Goal: Transaction & Acquisition: Purchase product/service

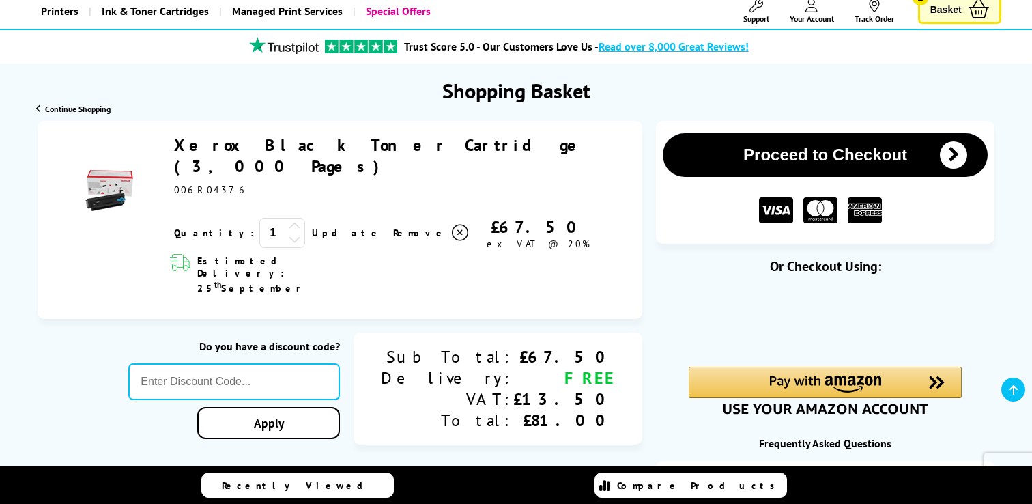
scroll to position [108, 0]
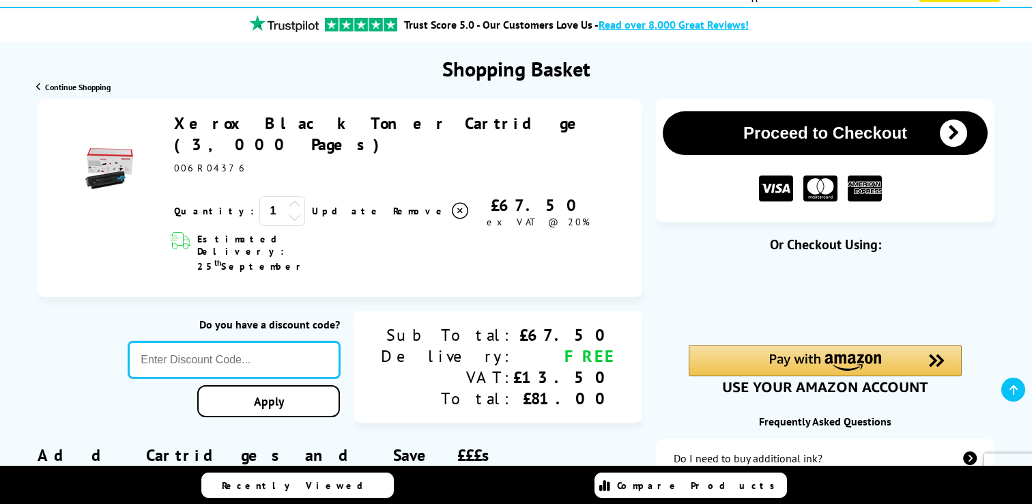
click at [279, 341] on input "text" at bounding box center [234, 359] width 212 height 37
paste input "KLPER5"
type input "KLPER5"
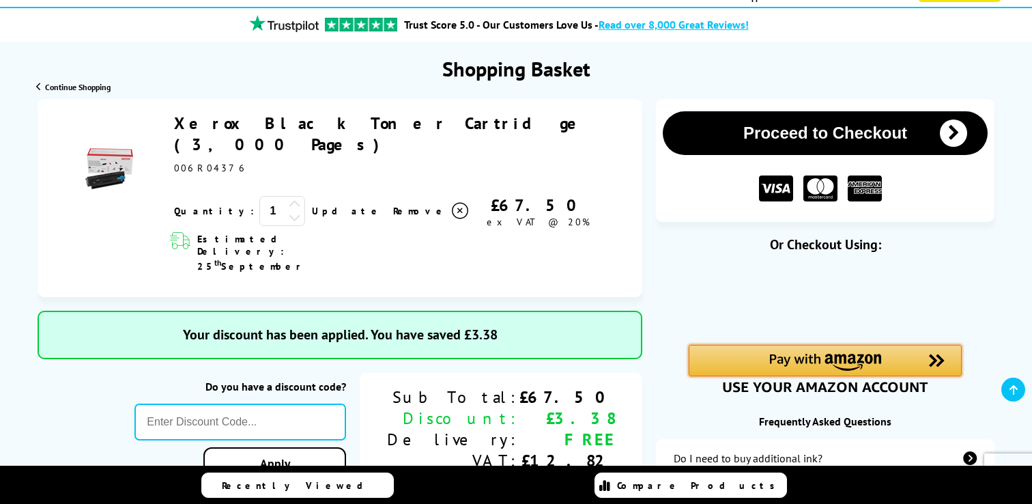
click at [812, 363] on img "Amazon Pay - Use your Amazon account" at bounding box center [825, 361] width 112 height 17
